Goal: Task Accomplishment & Management: Use online tool/utility

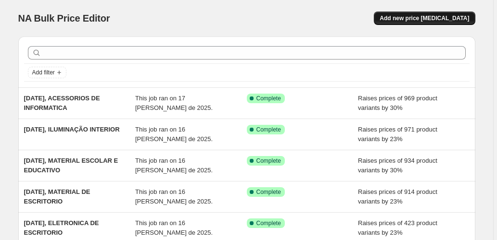
click at [426, 17] on span "Add new price [MEDICAL_DATA]" at bounding box center [423, 18] width 89 height 8
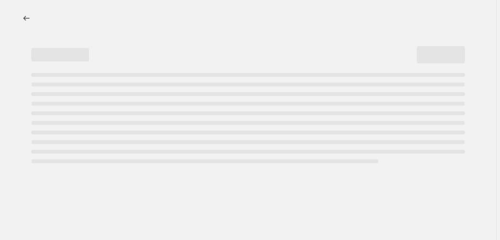
select select "percentage"
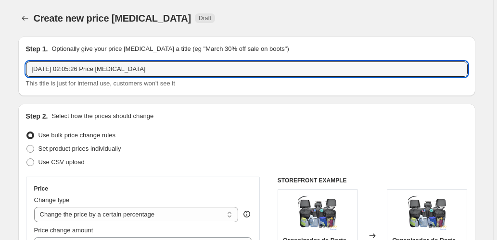
drag, startPoint x: 184, startPoint y: 70, endPoint x: 72, endPoint y: 61, distance: 112.4
click at [72, 61] on div "Step 1. Optionally give your price [MEDICAL_DATA] a title (eg "March 30% off sa…" at bounding box center [246, 66] width 441 height 44
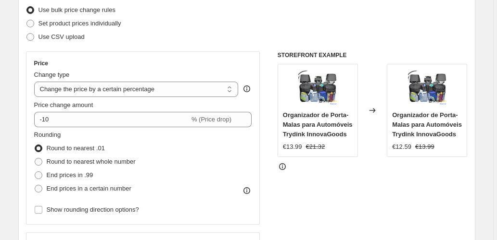
scroll to position [128, 0]
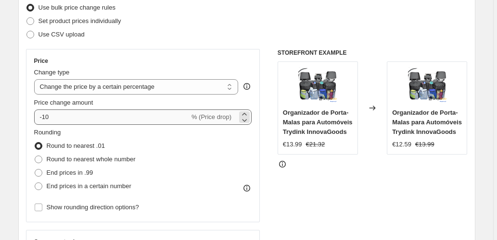
type input "[DATE], ARMAZENAMENTO DE DADOS"
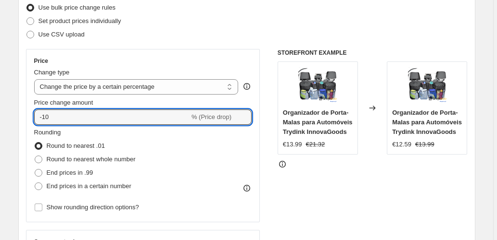
drag, startPoint x: 77, startPoint y: 121, endPoint x: 10, endPoint y: 122, distance: 67.3
type input "30"
click at [125, 69] on div "Change type" at bounding box center [136, 73] width 204 height 10
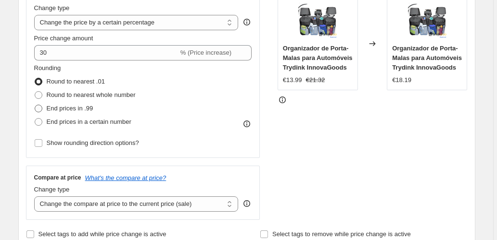
click at [88, 111] on span "End prices in .99" at bounding box center [70, 108] width 47 height 7
click at [35, 105] on input "End prices in .99" at bounding box center [35, 105] width 0 height 0
radio input "true"
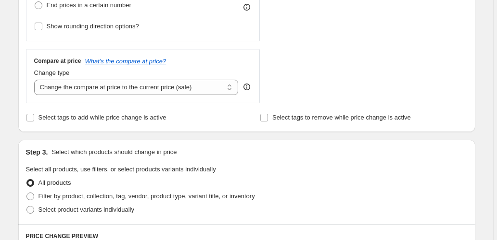
scroll to position [320, 0]
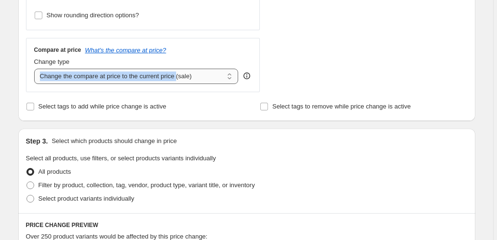
click at [188, 67] on div "Change type Change the compare at price to the current price (sale) Change the …" at bounding box center [136, 70] width 204 height 27
click at [228, 82] on select "Change the compare at price to the current price (sale) Change the compare at p…" at bounding box center [136, 76] width 204 height 15
select select "pp"
click at [35, 69] on select "Change the compare at price to the current price (sale) Change the compare at p…" at bounding box center [136, 76] width 204 height 15
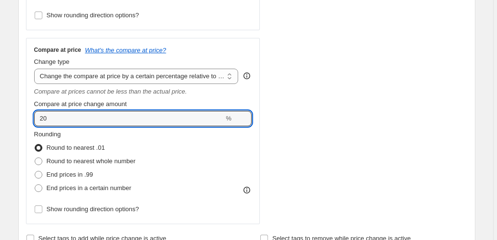
drag, startPoint x: 34, startPoint y: 121, endPoint x: 10, endPoint y: 121, distance: 24.0
click at [12, 121] on div "Step 1. Optionally give your price [MEDICAL_DATA] a title (eg "March 30% off sa…" at bounding box center [243, 219] width 464 height 1021
type input "60"
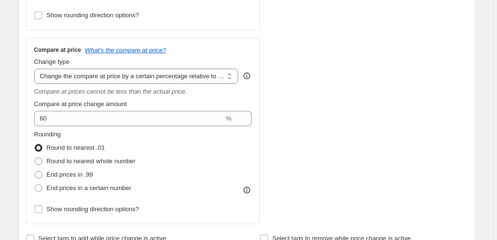
click at [357, 163] on div "STOREFRONT EXAMPLE Organizador de Porta-Malas para Automóveis Trydink InnovaGoo…" at bounding box center [372, 41] width 190 height 368
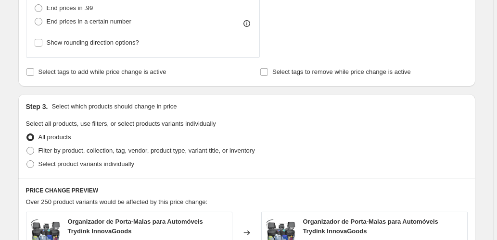
scroll to position [545, 0]
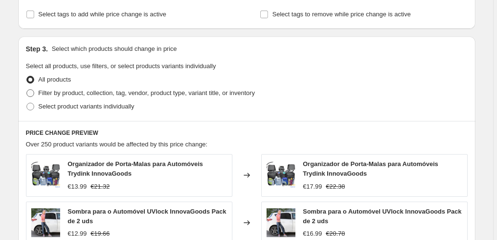
click at [207, 94] on span "Filter by product, collection, tag, vendor, product type, variant title, or inv…" at bounding box center [146, 92] width 216 height 7
click at [27, 90] on input "Filter by product, collection, tag, vendor, product type, variant title, or inv…" at bounding box center [26, 89] width 0 height 0
radio input "true"
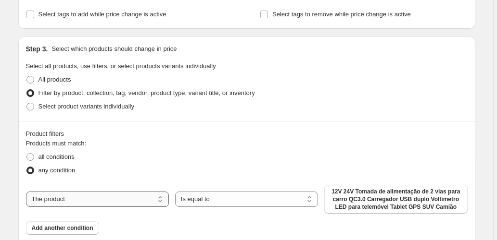
click at [115, 200] on select "The product The product's collection The product's tag The product's vendor The…" at bounding box center [97, 199] width 143 height 15
select select "collection"
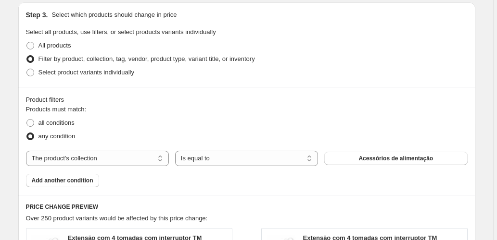
scroll to position [641, 0]
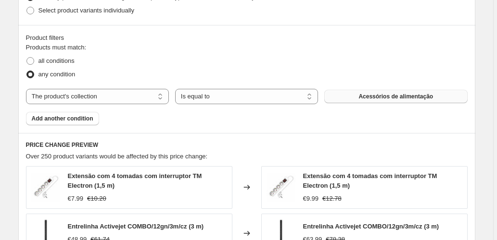
click at [366, 97] on span "Acessórios de alimentação" at bounding box center [395, 97] width 75 height 8
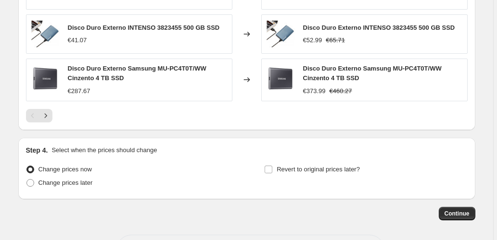
scroll to position [961, 0]
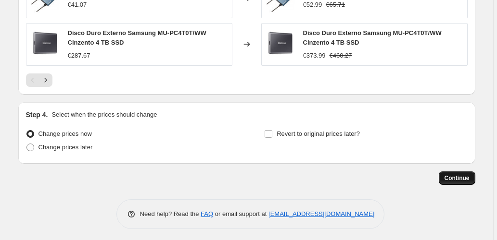
click at [453, 172] on button "Continue" at bounding box center [456, 178] width 37 height 13
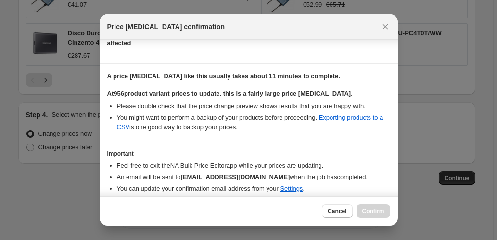
scroll to position [157, 0]
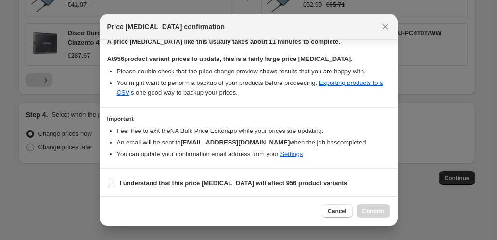
click at [141, 185] on b "I understand that this price [MEDICAL_DATA] will affect 956 product variants" at bounding box center [233, 183] width 227 height 7
click at [115, 185] on input "I understand that this price [MEDICAL_DATA] will affect 956 product variants" at bounding box center [112, 184] width 8 height 8
checkbox input "true"
click at [378, 211] on span "Confirm" at bounding box center [373, 212] width 22 height 8
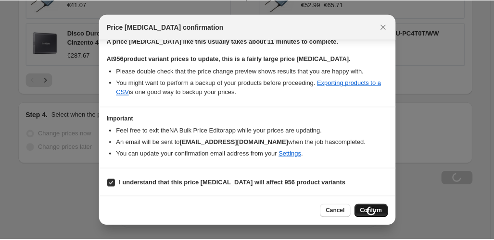
scroll to position [961, 0]
